Goal: Task Accomplishment & Management: Manage account settings

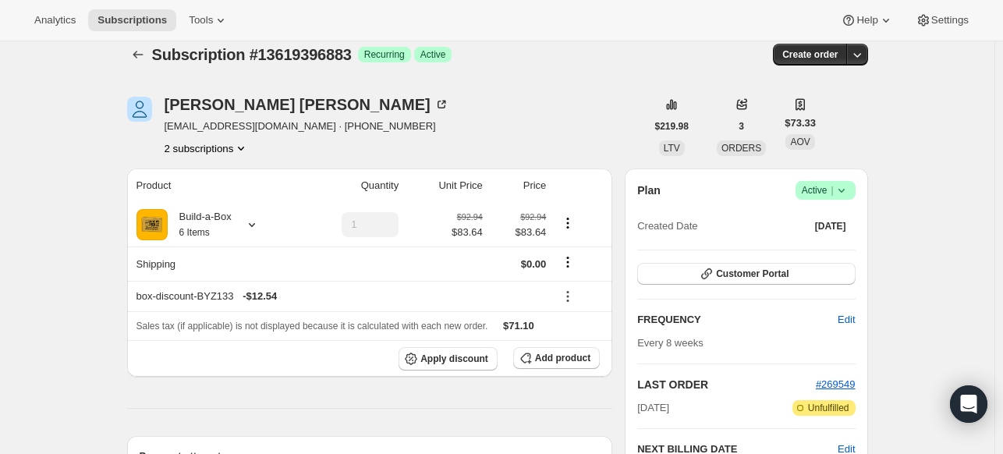
scroll to position [312, 0]
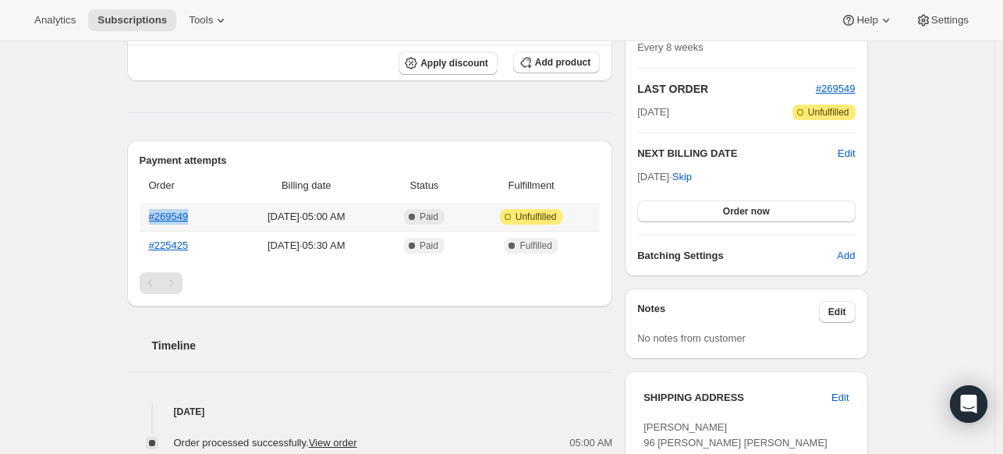
drag, startPoint x: 205, startPoint y: 211, endPoint x: 152, endPoint y: 206, distance: 53.3
click at [152, 206] on th "#269549" at bounding box center [186, 217] width 92 height 28
copy link "#269549"
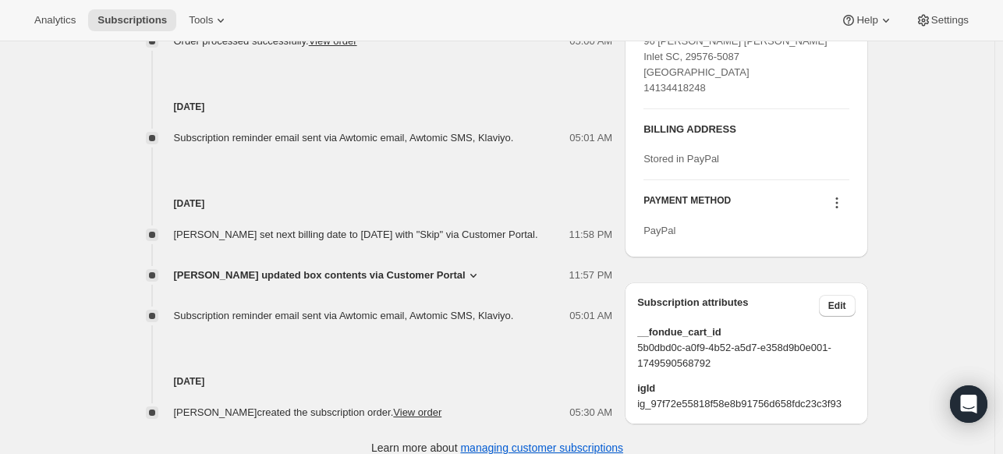
scroll to position [741, 0]
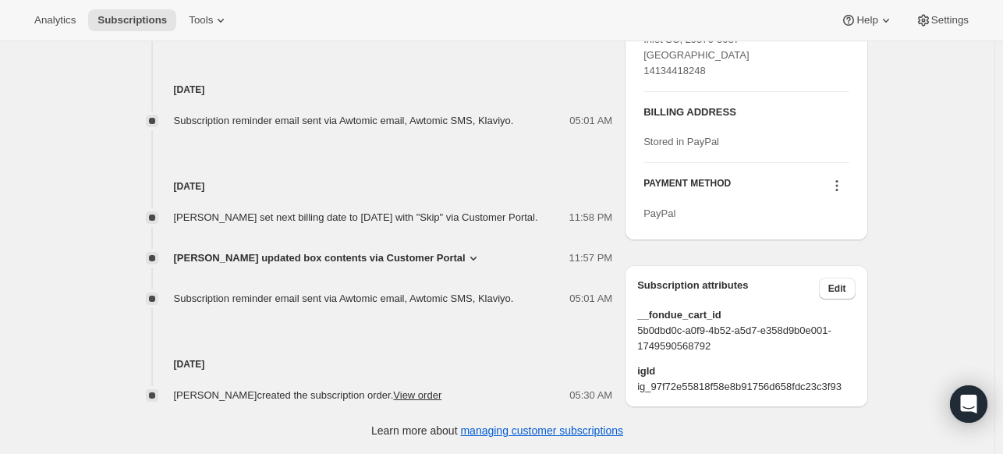
click at [473, 259] on icon at bounding box center [474, 258] width 16 height 16
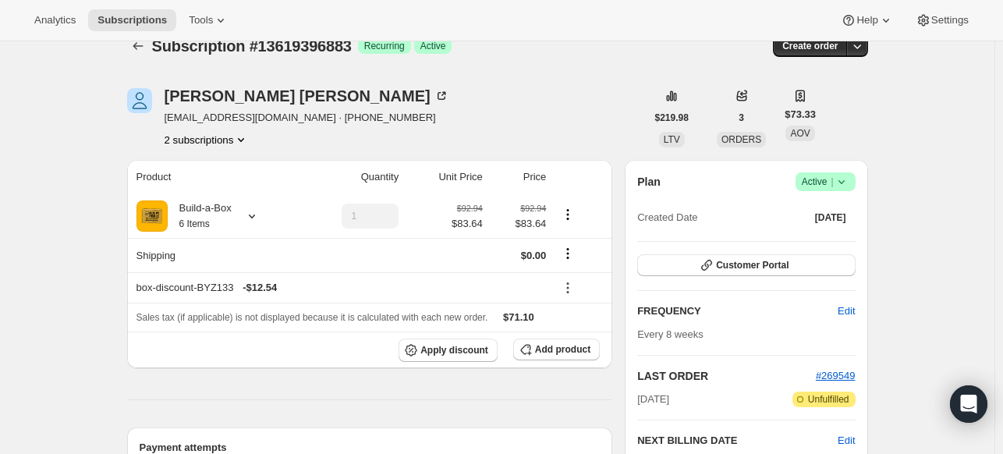
scroll to position [0, 0]
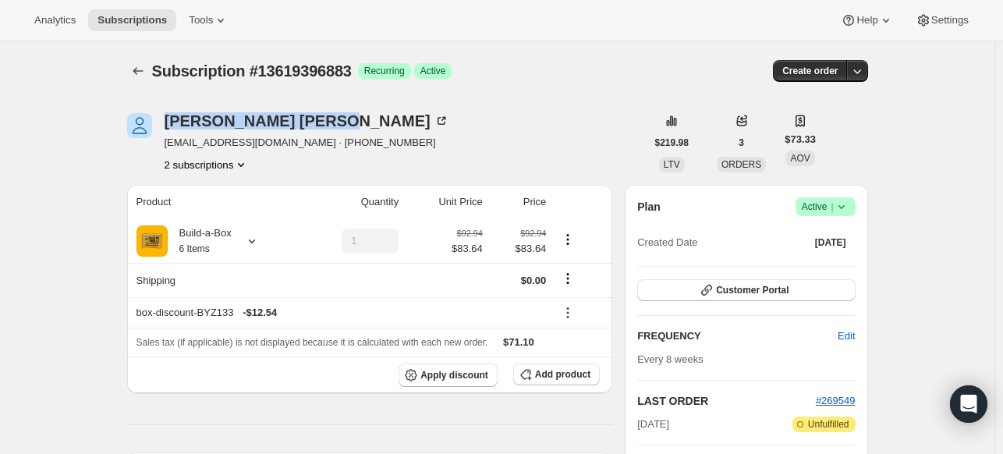
drag, startPoint x: 285, startPoint y: 108, endPoint x: 162, endPoint y: 122, distance: 123.2
copy div "[PERSON_NAME]"
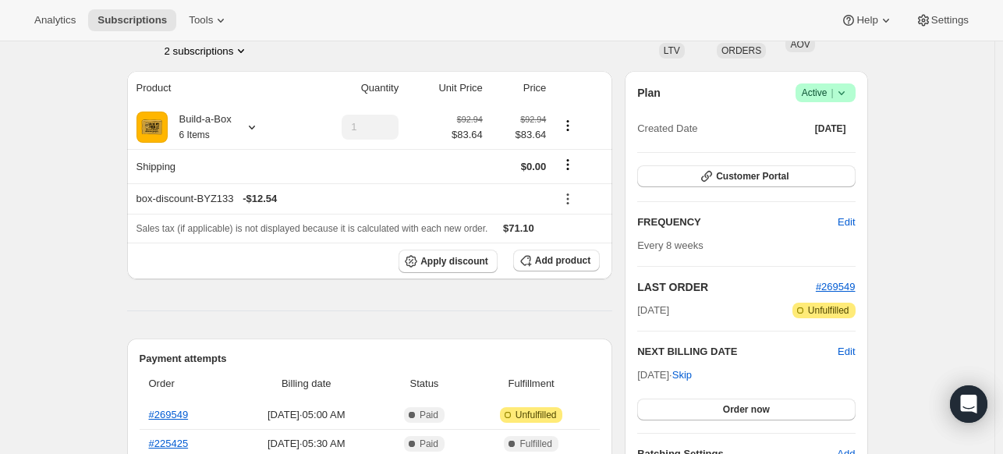
scroll to position [234, 0]
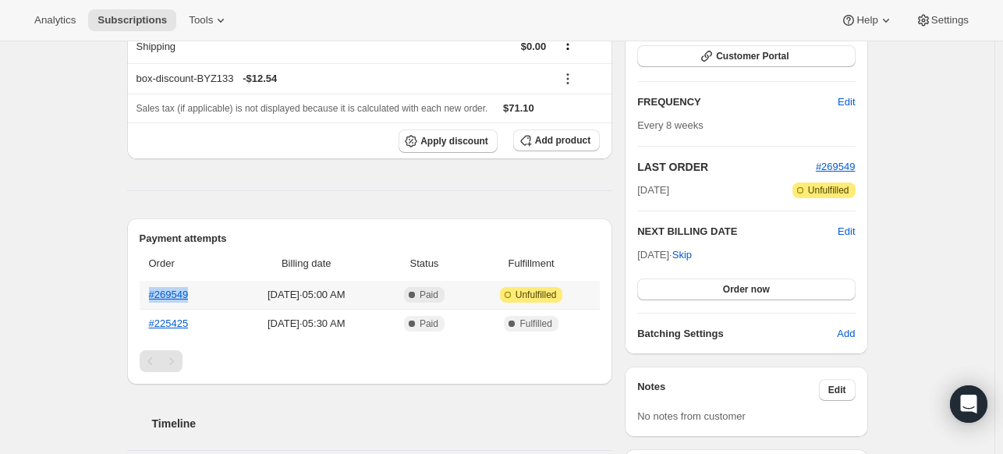
drag, startPoint x: 204, startPoint y: 280, endPoint x: 151, endPoint y: 286, distance: 54.2
click at [151, 286] on th "#269549" at bounding box center [186, 295] width 92 height 28
copy link "#269549"
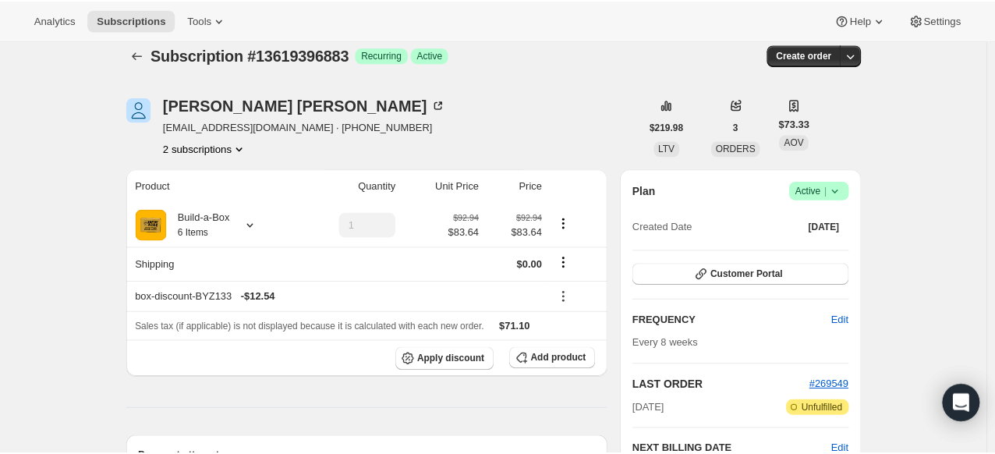
scroll to position [0, 0]
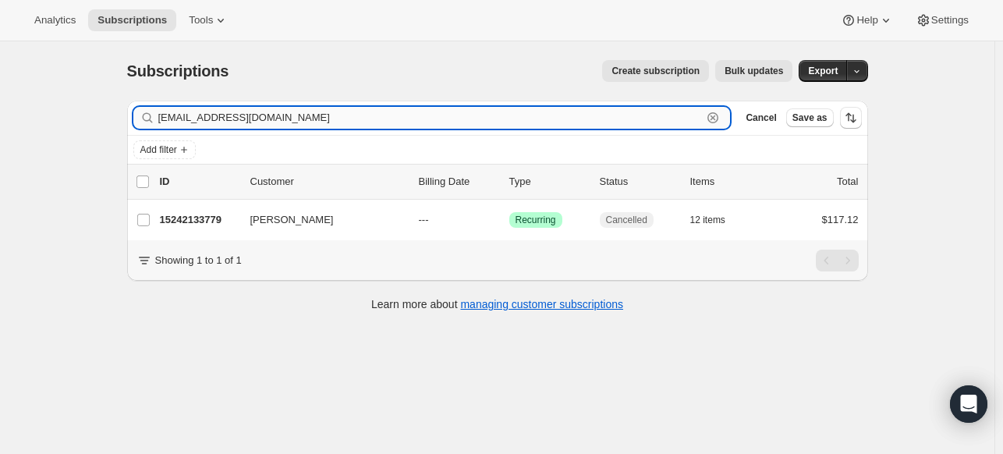
click at [263, 112] on input "moshyurface@gmail.com" at bounding box center [430, 118] width 544 height 22
paste input "[PERSON_NAME]"
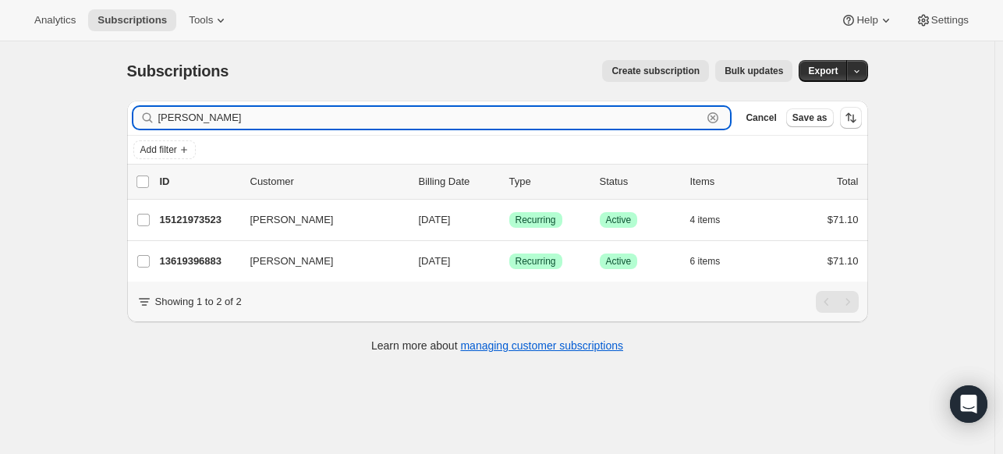
click at [608, 118] on input "[PERSON_NAME]" at bounding box center [430, 118] width 544 height 22
paste input "ashleighkilts@live.com"
type input "ashleighkilts@live.com"
